Goal: Download file/media

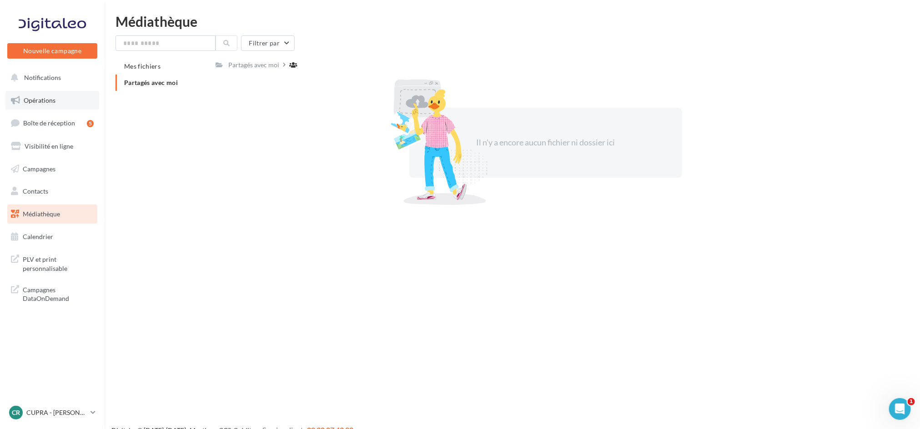
click at [39, 106] on link "Opérations" at bounding box center [52, 100] width 94 height 19
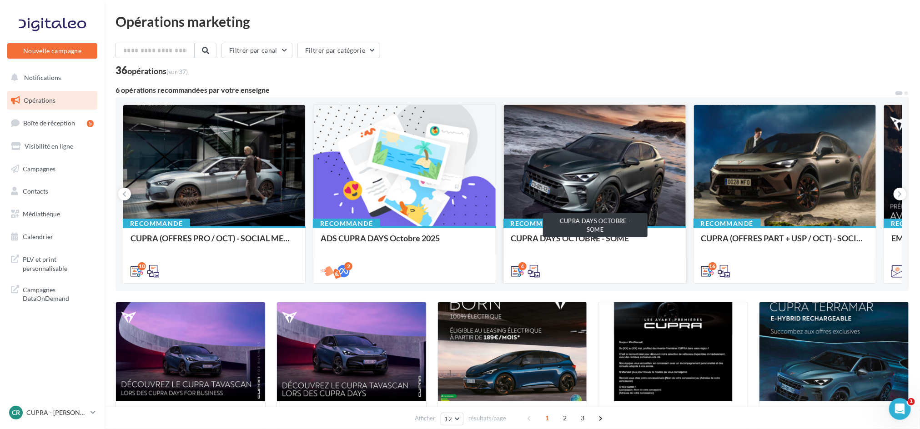
click at [594, 244] on div "CUPRA DAYS OCTOBRE - SOME" at bounding box center [594, 243] width 167 height 18
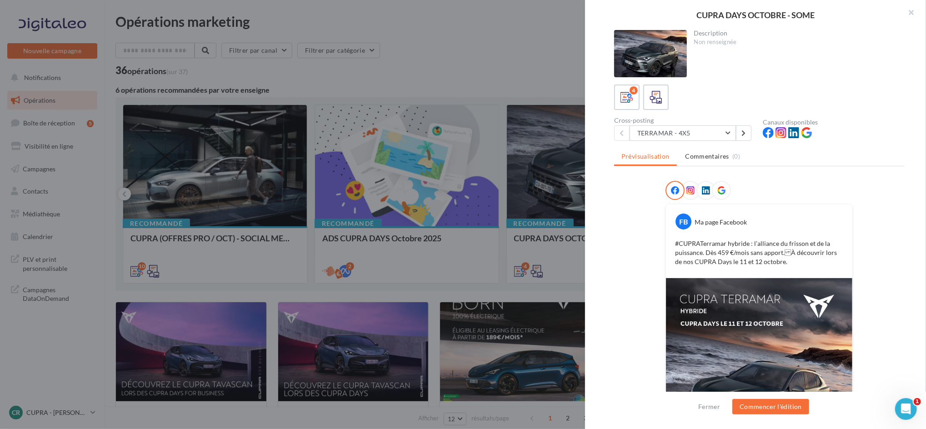
scroll to position [121, 0]
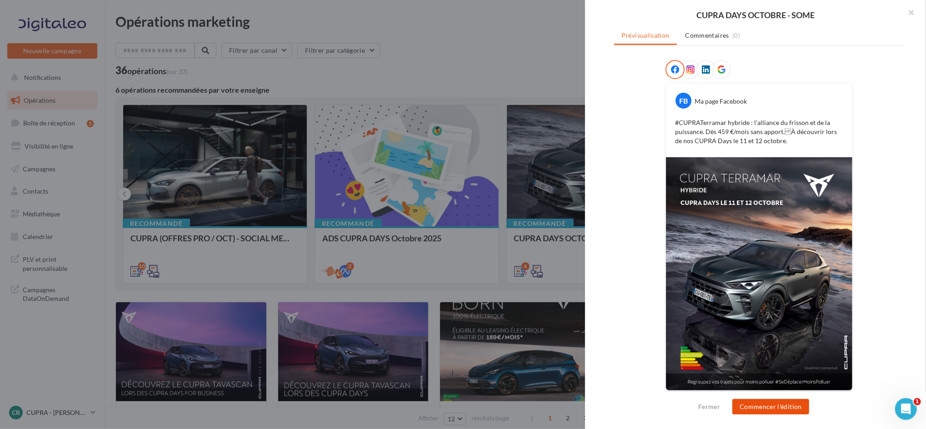
click at [768, 404] on button "Commencer l'édition" at bounding box center [771, 406] width 77 height 15
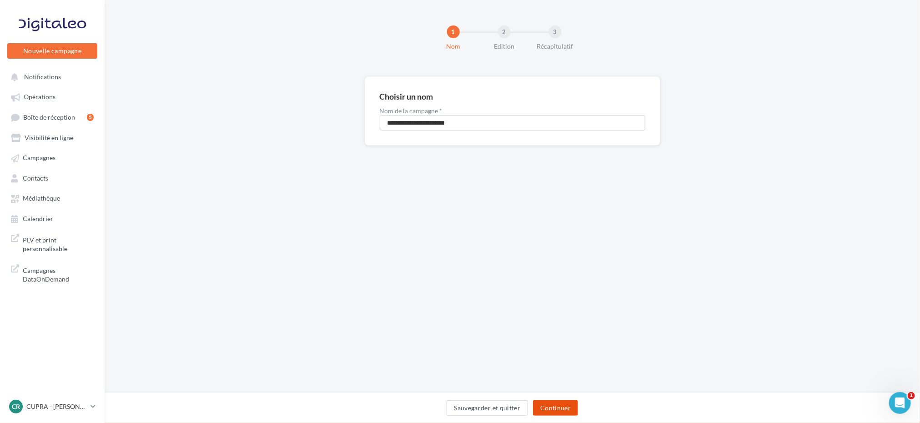
click at [542, 405] on button "Continuer" at bounding box center [555, 407] width 45 height 15
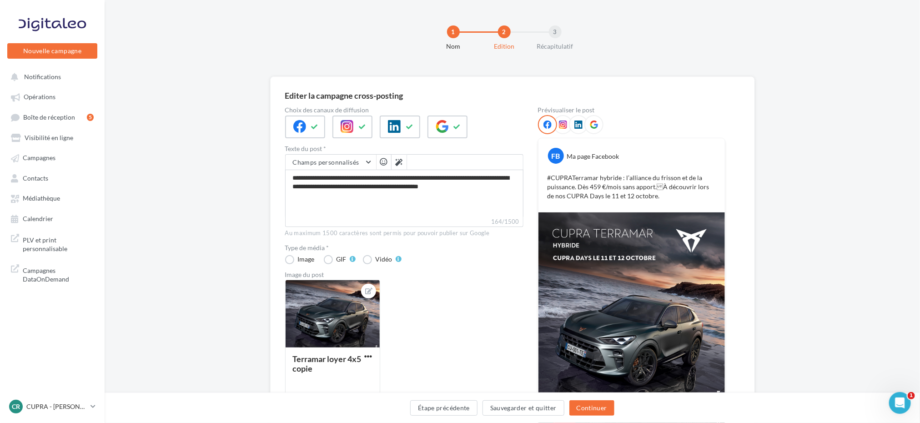
scroll to position [68, 0]
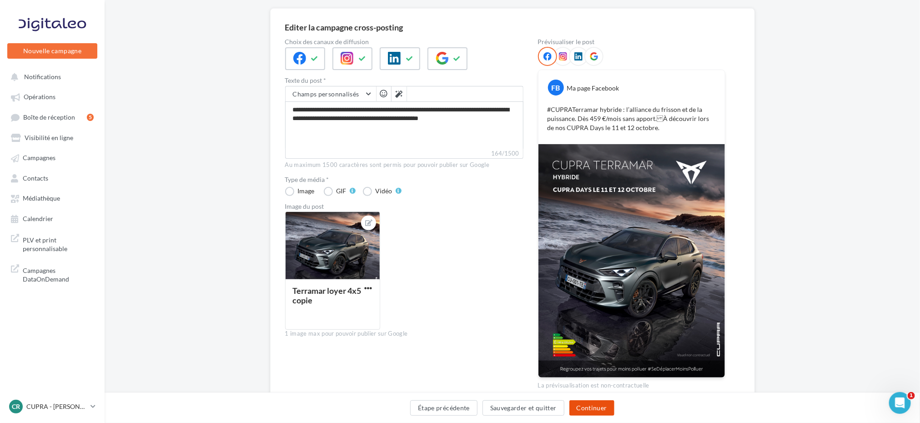
click at [588, 413] on button "Continuer" at bounding box center [591, 407] width 45 height 15
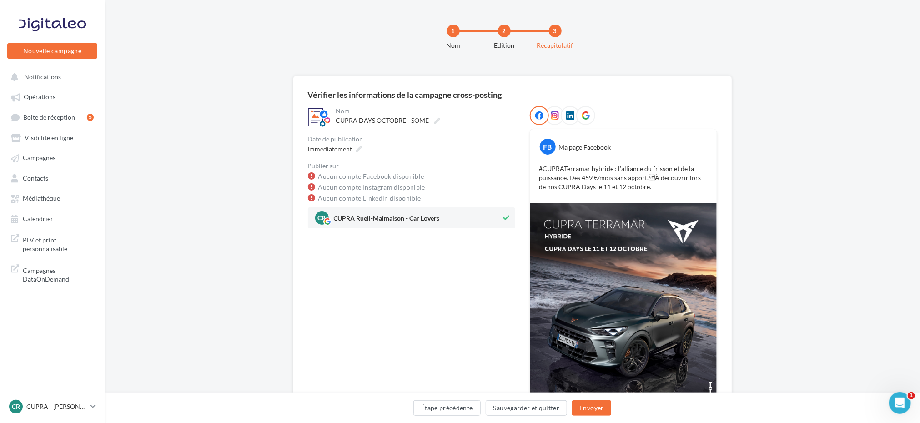
scroll to position [95, 0]
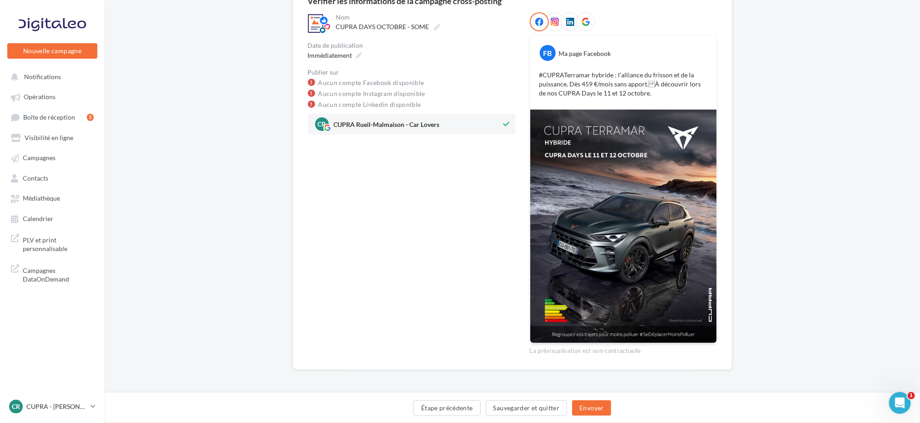
drag, startPoint x: 654, startPoint y: 209, endPoint x: 424, endPoint y: 182, distance: 231.6
click at [424, 182] on div "**********" at bounding box center [411, 183] width 207 height 342
click at [506, 409] on button "Sauvegarder et quitter" at bounding box center [527, 407] width 82 height 15
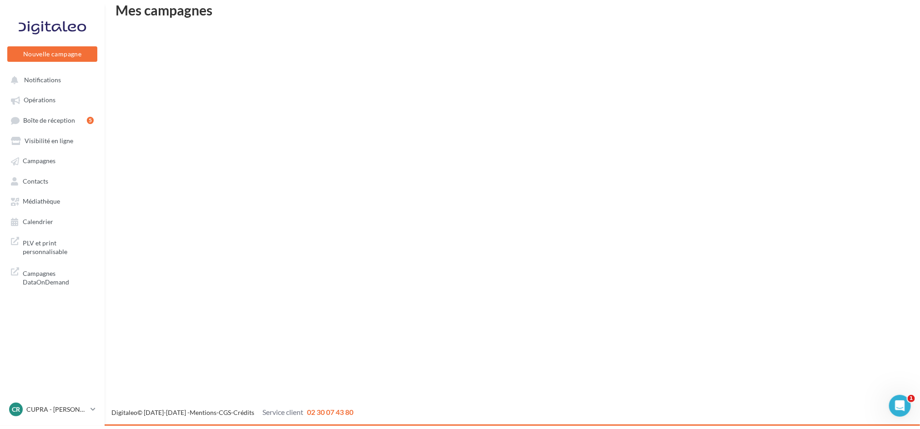
scroll to position [15, 0]
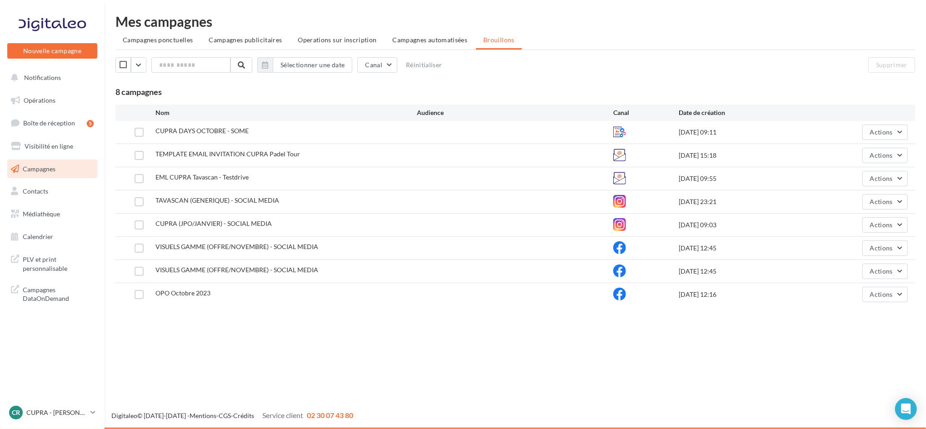
click at [229, 131] on span "CUPRA DAYS OCTOBRE - SOME" at bounding box center [202, 131] width 93 height 8
click at [243, 130] on span "CUPRA DAYS OCTOBRE - SOME" at bounding box center [202, 131] width 93 height 8
click at [617, 130] on icon at bounding box center [619, 132] width 13 height 13
click at [685, 128] on div "09/10/2025 09:11" at bounding box center [744, 132] width 131 height 9
click at [889, 126] on button "Actions" at bounding box center [885, 132] width 45 height 15
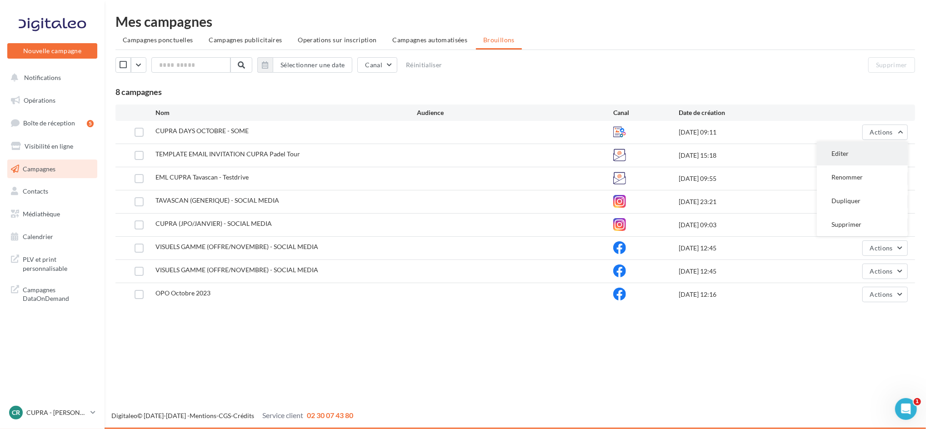
click at [843, 154] on button "Editer" at bounding box center [862, 154] width 91 height 24
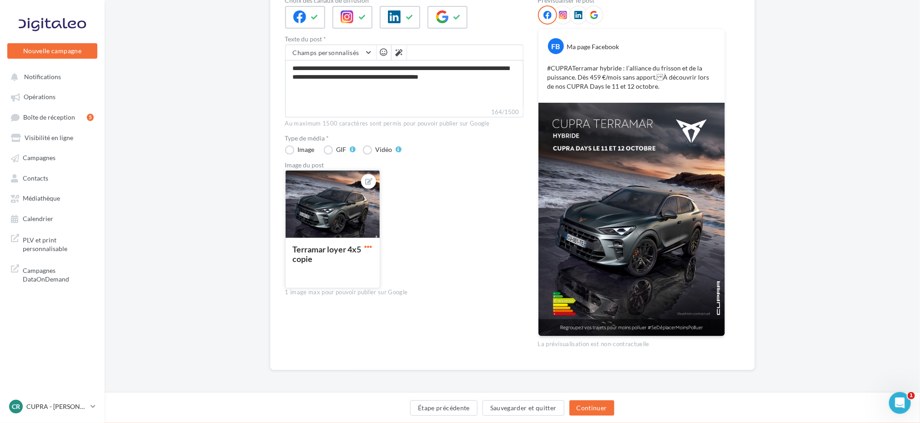
click at [371, 248] on span "button" at bounding box center [369, 247] width 8 height 8
click at [427, 216] on div "Terramar loyer 4x5 copie Remplacer l'image Ouvrir l'éditeur d'image Supprimer" at bounding box center [408, 233] width 246 height 126
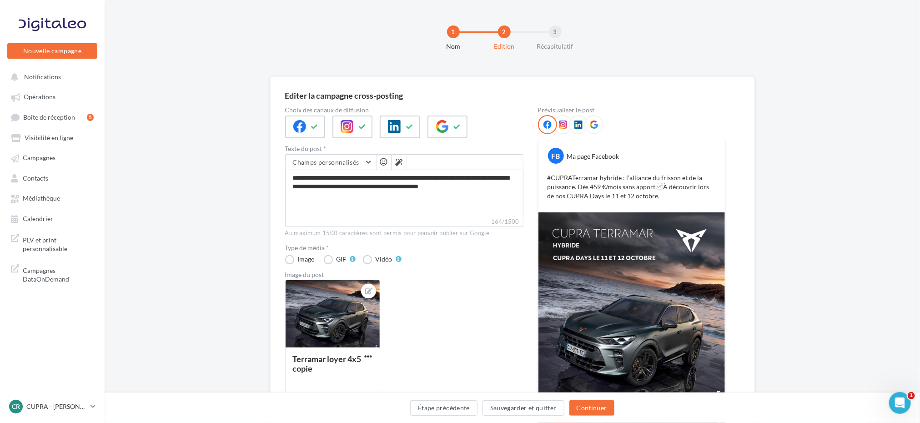
click at [623, 266] on img at bounding box center [631, 328] width 186 height 233
drag, startPoint x: 623, startPoint y: 266, endPoint x: 542, endPoint y: 220, distance: 93.5
click at [542, 220] on img at bounding box center [631, 328] width 186 height 233
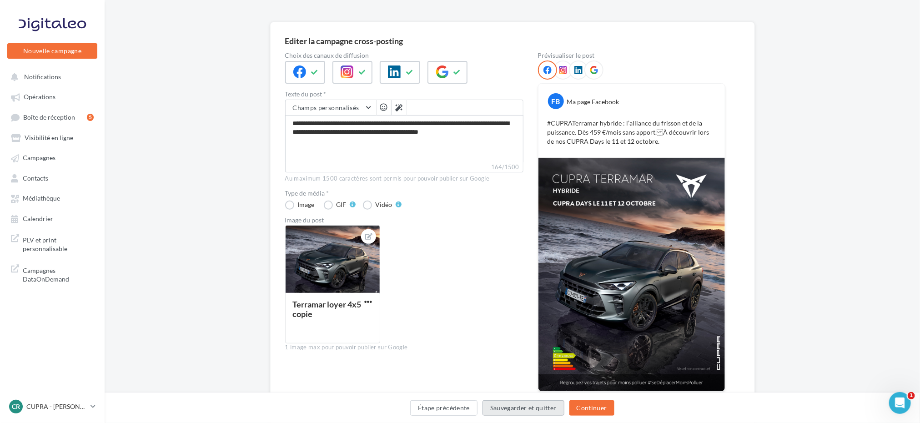
scroll to position [55, 0]
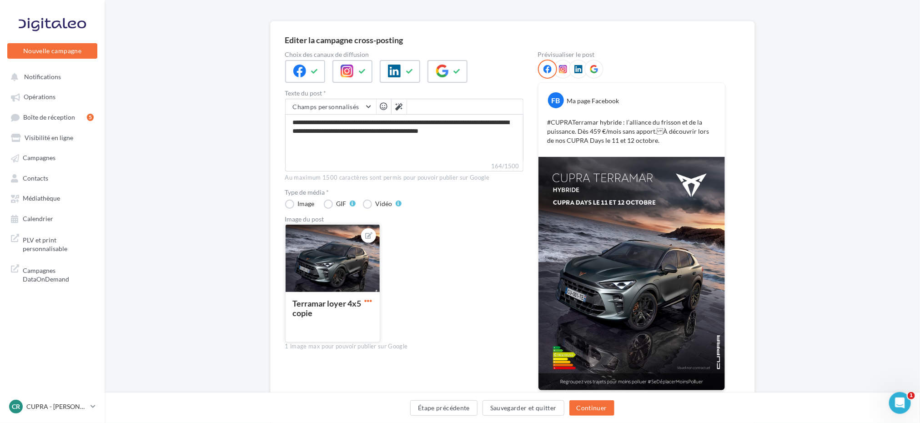
click at [372, 301] on span "button" at bounding box center [369, 301] width 8 height 8
click at [39, 162] on link "Campagnes" at bounding box center [52, 157] width 94 height 16
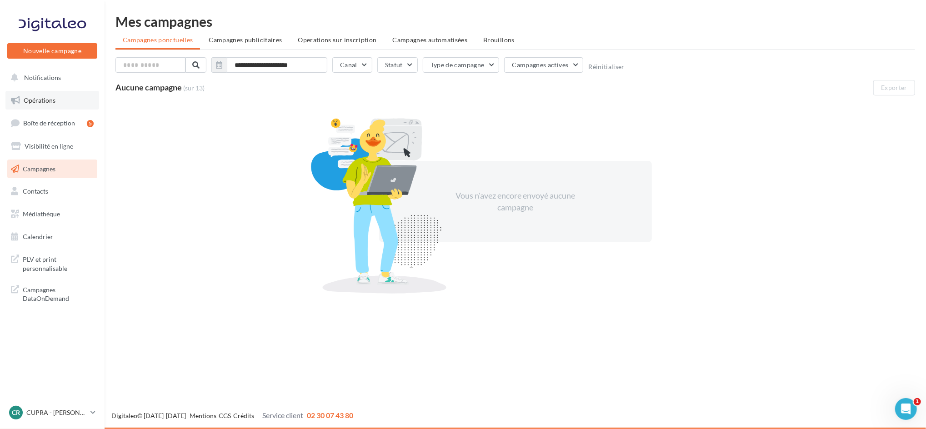
click at [40, 102] on span "Opérations" at bounding box center [40, 100] width 32 height 8
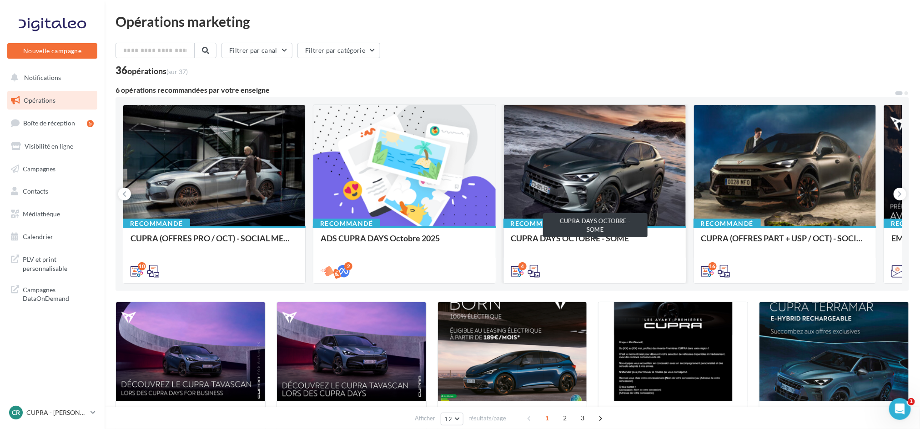
click at [554, 241] on div "CUPRA DAYS OCTOBRE - SOME" at bounding box center [594, 243] width 167 height 18
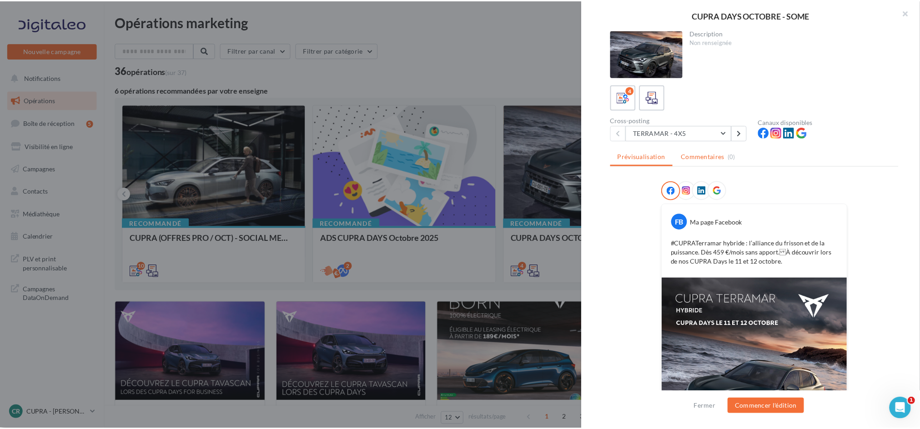
scroll to position [121, 0]
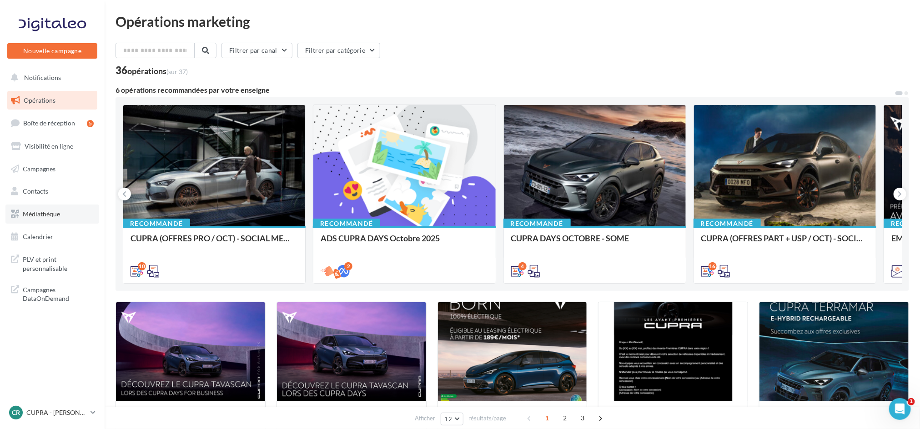
click at [41, 213] on span "Médiathèque" at bounding box center [41, 214] width 37 height 8
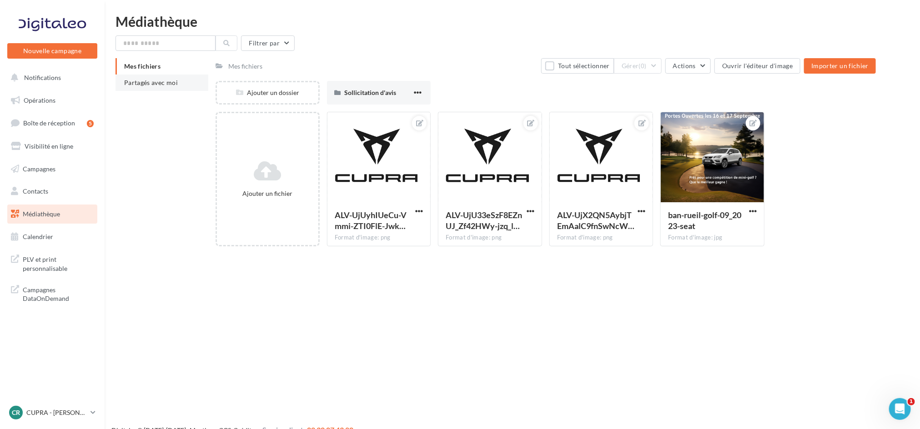
click at [168, 79] on span "Partagés avec moi" at bounding box center [151, 83] width 54 height 8
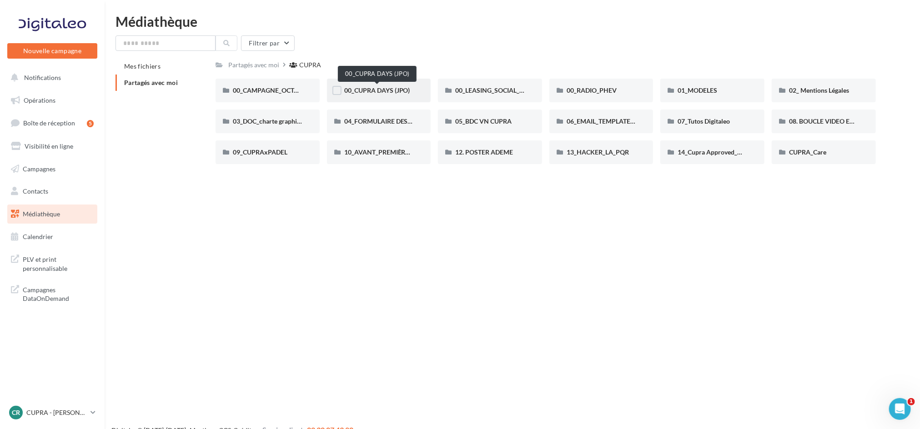
click at [368, 92] on span "00_CUPRA DAYS (JPO)" at bounding box center [377, 90] width 66 height 8
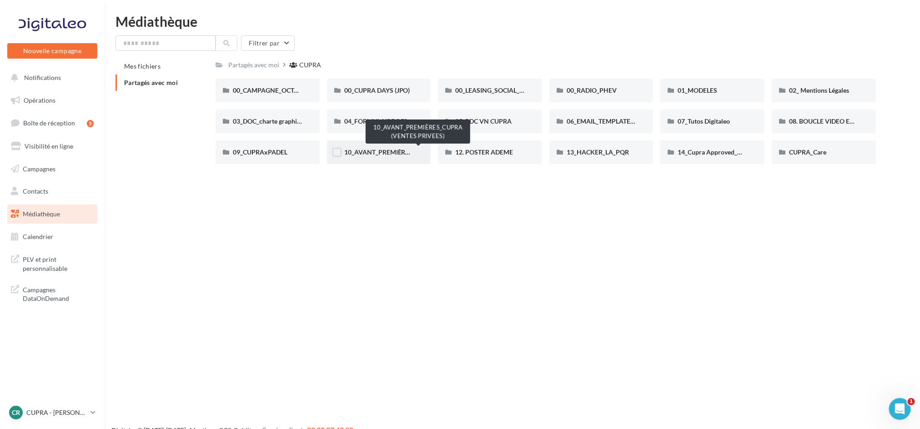
click at [384, 154] on span "10_AVANT_PREMIÈRES_CUPRA (VENTES PRIVEES)" at bounding box center [418, 152] width 149 height 8
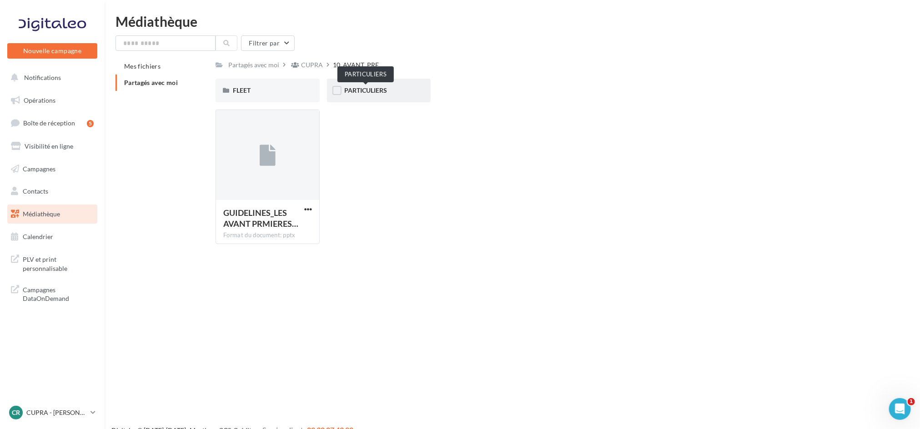
click at [372, 90] on span "PARTICULIERS" at bounding box center [365, 90] width 43 height 8
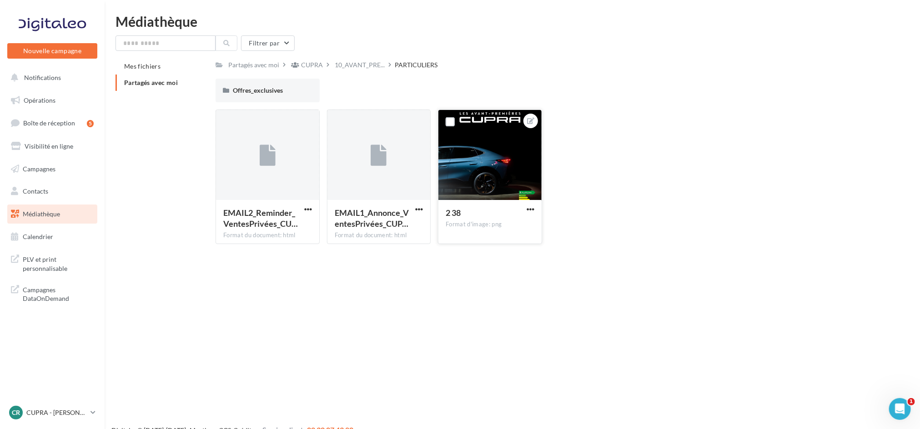
click at [449, 230] on div "2 38 Format d'image: png" at bounding box center [490, 221] width 89 height 28
click at [464, 181] on div at bounding box center [489, 155] width 103 height 91
click at [490, 193] on div at bounding box center [489, 155] width 103 height 91
click at [453, 212] on span "2 38" at bounding box center [453, 213] width 15 height 10
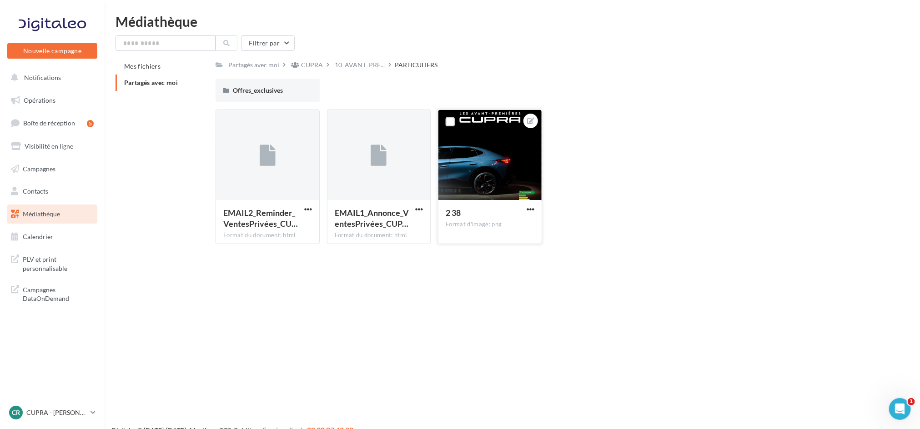
click at [506, 150] on div at bounding box center [489, 155] width 103 height 91
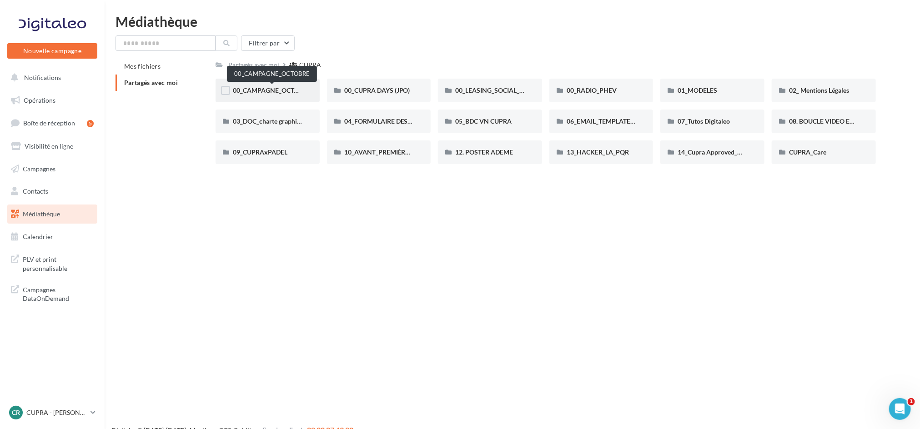
click at [268, 90] on span "00_CAMPAGNE_OCTOBRE" at bounding box center [272, 90] width 78 height 8
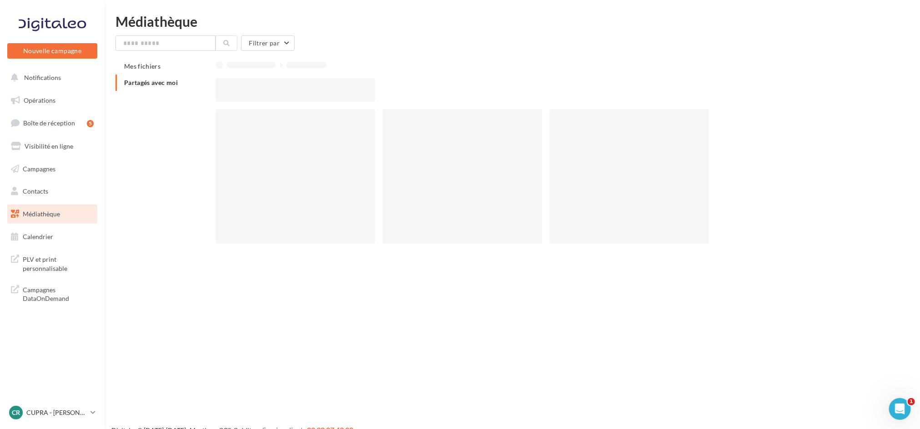
click at [268, 90] on div at bounding box center [296, 90] width 160 height 24
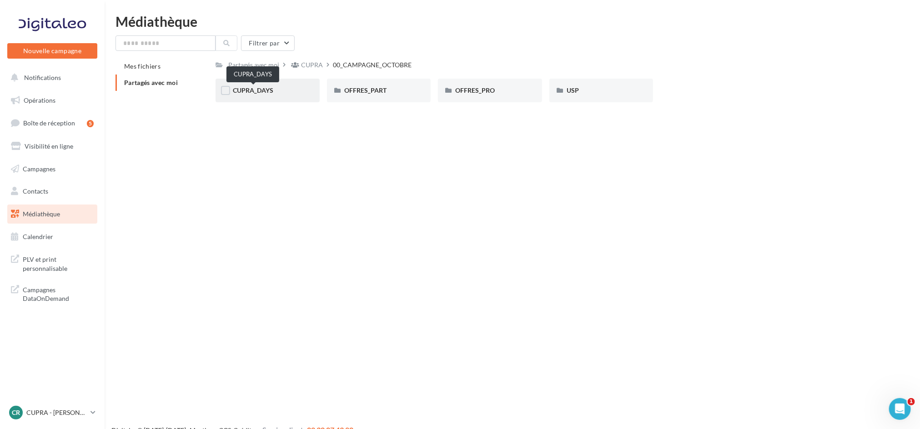
click at [253, 91] on span "CUPRA_DAYS" at bounding box center [253, 90] width 40 height 8
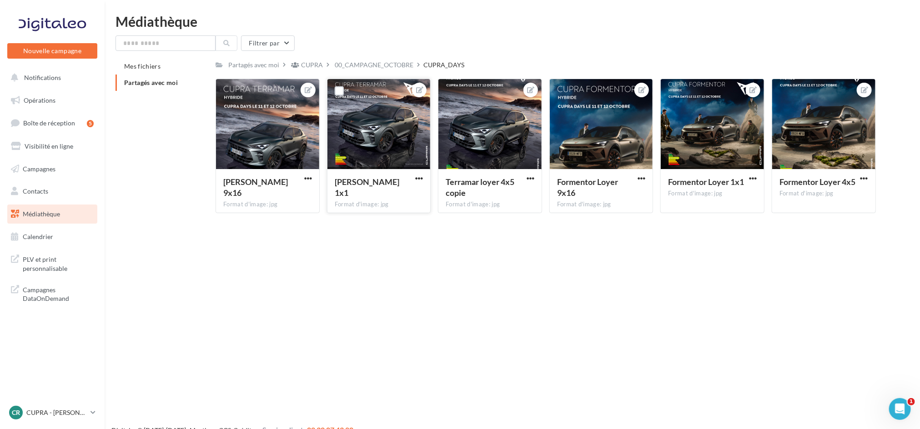
click at [370, 172] on div "Terramar Loyer 1x1 Format d'image: jpg" at bounding box center [378, 190] width 103 height 43
click at [362, 183] on span "Terramar Loyer 1x1" at bounding box center [367, 187] width 65 height 21
click at [354, 137] on div at bounding box center [378, 124] width 103 height 91
click at [426, 179] on div "Terramar Loyer 1x1 Format d'image: jpg" at bounding box center [378, 190] width 103 height 43
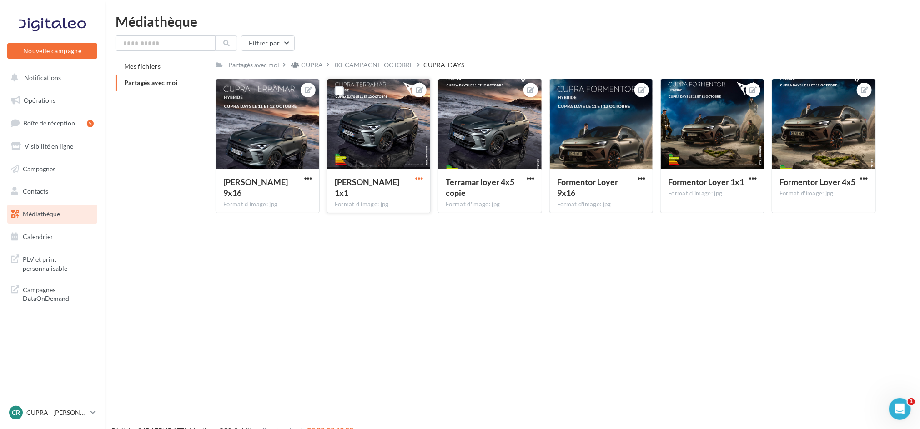
click at [416, 176] on span "button" at bounding box center [419, 179] width 8 height 8
click at [376, 229] on button "Télécharger" at bounding box center [377, 220] width 96 height 24
click at [646, 181] on button "button" at bounding box center [641, 179] width 11 height 9
click at [588, 231] on button "Télécharger" at bounding box center [599, 220] width 96 height 24
click at [865, 181] on span "button" at bounding box center [864, 179] width 8 height 8
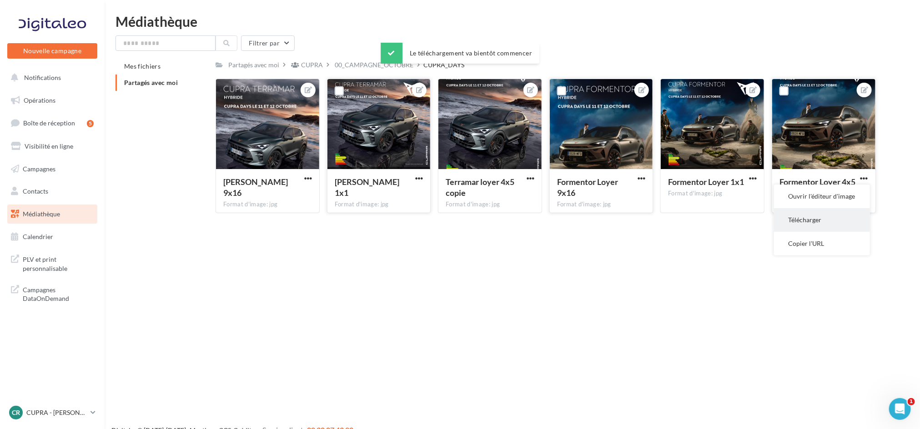
click at [809, 221] on button "Télécharger" at bounding box center [822, 220] width 96 height 24
click at [307, 179] on span "button" at bounding box center [308, 179] width 8 height 8
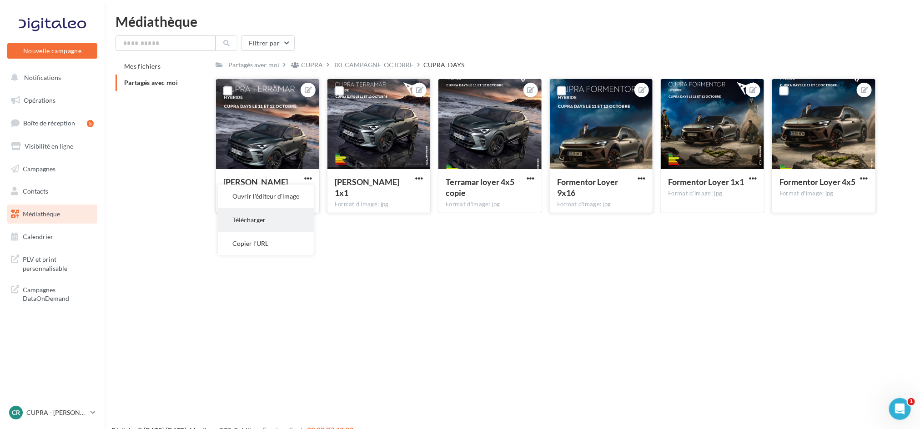
click at [281, 222] on button "Télécharger" at bounding box center [266, 220] width 96 height 24
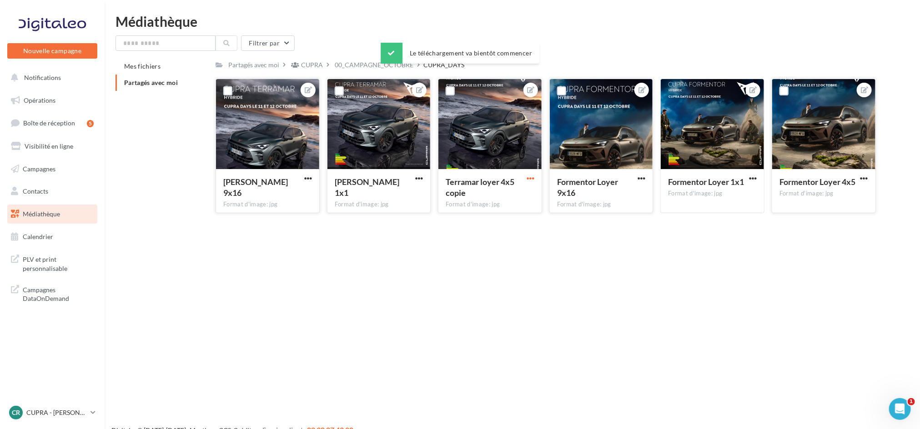
click at [533, 179] on span "button" at bounding box center [531, 179] width 8 height 8
click at [518, 224] on button "Télécharger" at bounding box center [488, 220] width 96 height 24
click at [64, 410] on p "CUPRA - [PERSON_NAME]" at bounding box center [56, 412] width 60 height 9
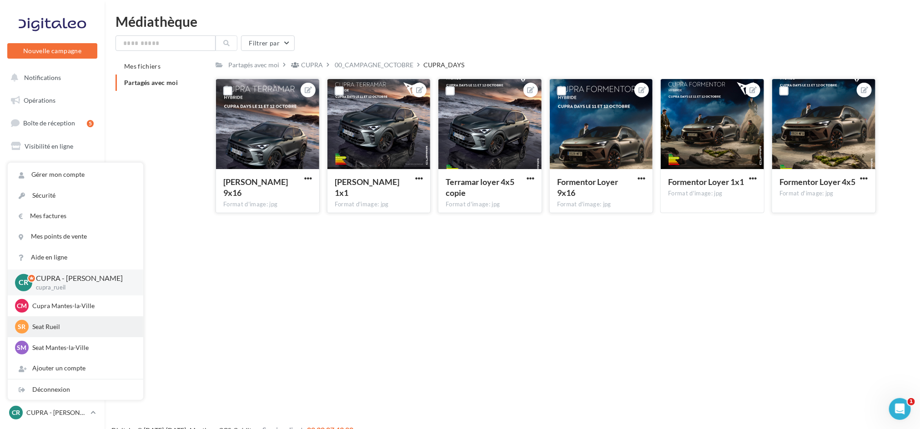
click at [62, 326] on p "Seat Rueil" at bounding box center [82, 326] width 100 height 9
click at [63, 349] on p "Seat Mantes-la-Ville" at bounding box center [82, 347] width 100 height 9
click at [98, 347] on p "Seat Mantes-la-Ville" at bounding box center [82, 347] width 100 height 9
click at [15, 352] on div "SM" at bounding box center [22, 348] width 14 height 14
click at [23, 331] on span "SR" at bounding box center [22, 326] width 8 height 9
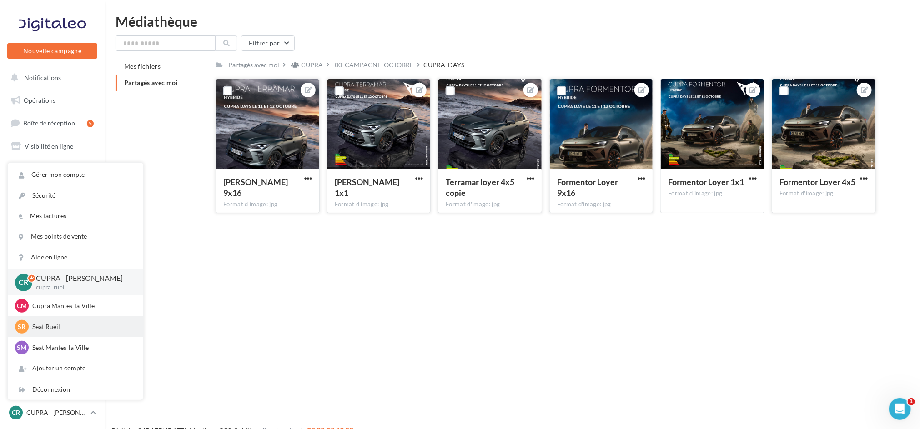
click at [24, 332] on div "SR" at bounding box center [22, 327] width 14 height 14
drag, startPoint x: 24, startPoint y: 332, endPoint x: 238, endPoint y: 333, distance: 214.2
click at [238, 333] on div "Nouvelle campagne Nouvelle campagne Notifications Opérations Boîte de réception…" at bounding box center [460, 229] width 920 height 429
